Goal: Find specific page/section: Find specific page/section

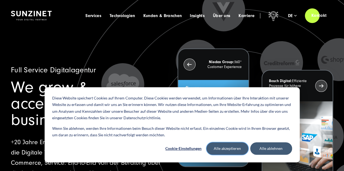
click at [238, 145] on button "Alle akzeptieren" at bounding box center [227, 149] width 42 height 12
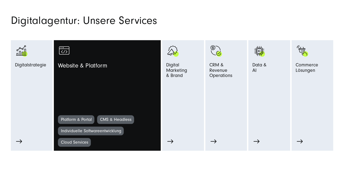
scroll to position [244, 0]
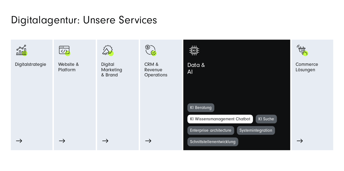
click at [211, 119] on link "KI Wissensmanagement Chatbot" at bounding box center [219, 119] width 65 height 9
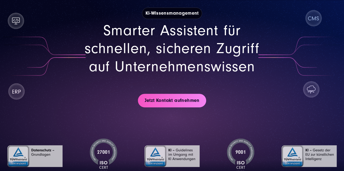
scroll to position [54, 0]
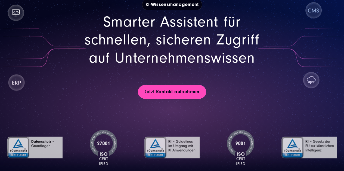
click at [155, 95] on link "Jetzt Kontakt aufnehmen" at bounding box center [172, 92] width 68 height 14
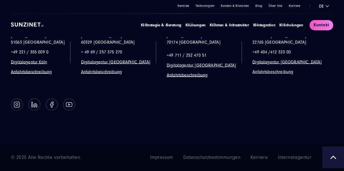
scroll to position [2493, 0]
